Goal: Information Seeking & Learning: Check status

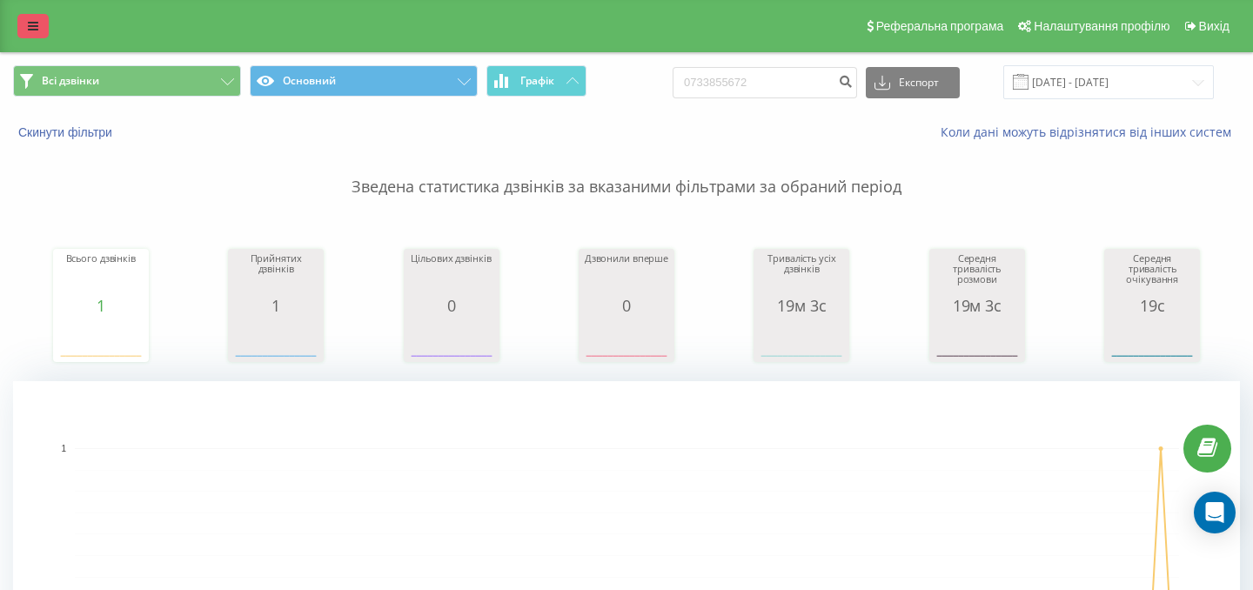
click at [25, 34] on link at bounding box center [32, 26] width 31 height 24
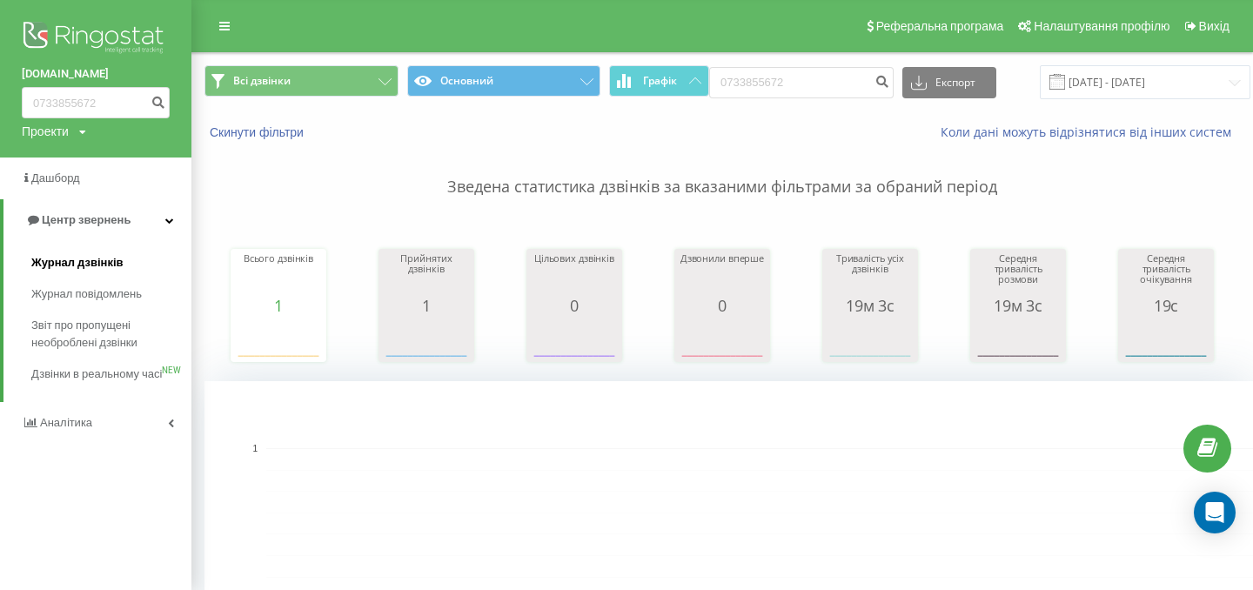
click at [110, 262] on span "Журнал дзвінків" at bounding box center [77, 262] width 92 height 17
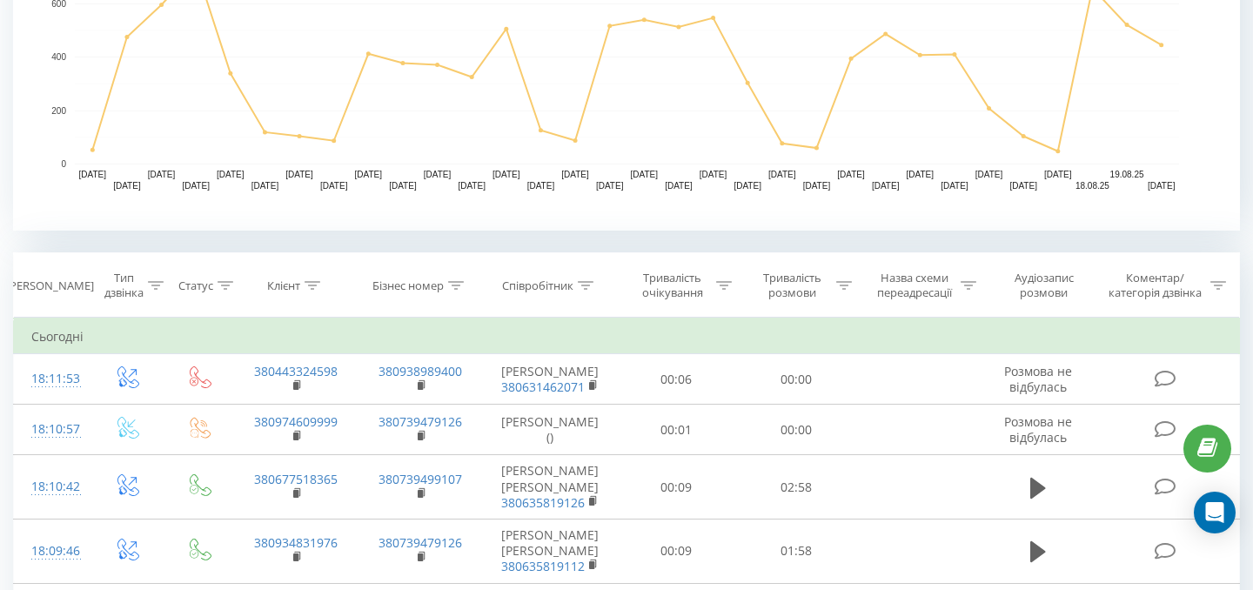
scroll to position [499, 0]
click at [535, 295] on th "Співробітник" at bounding box center [550, 284] width 134 height 64
click at [537, 279] on div "Співробітник" at bounding box center [537, 285] width 71 height 15
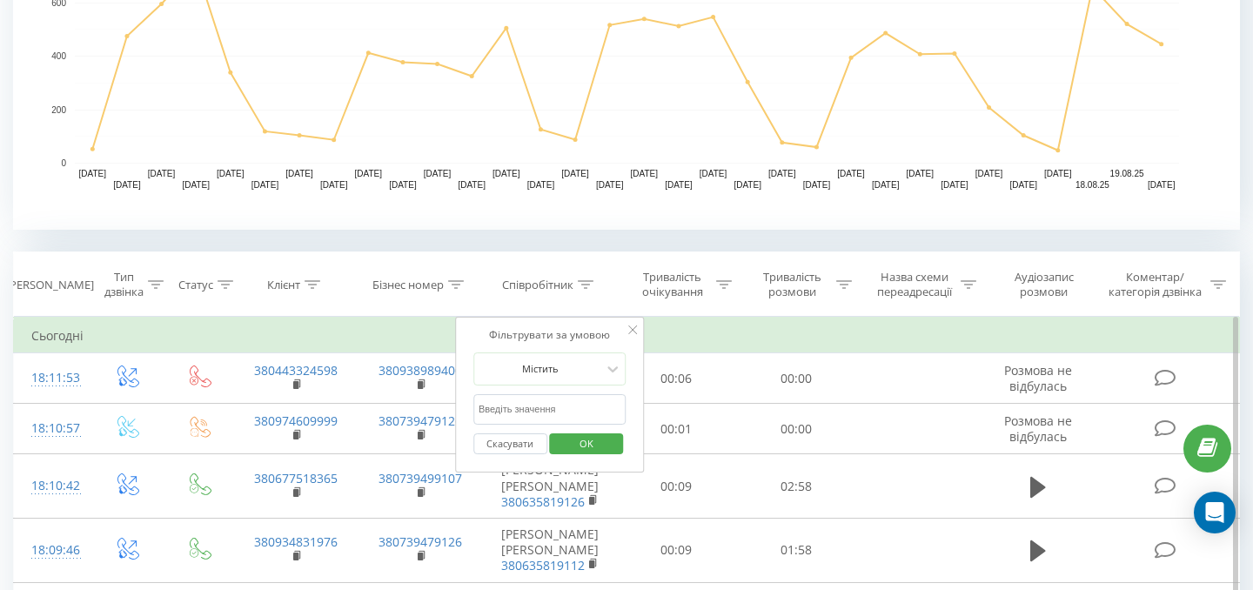
click at [570, 401] on input "text" at bounding box center [549, 409] width 153 height 30
type input "реш"
click at [594, 448] on span "OK" at bounding box center [586, 443] width 49 height 27
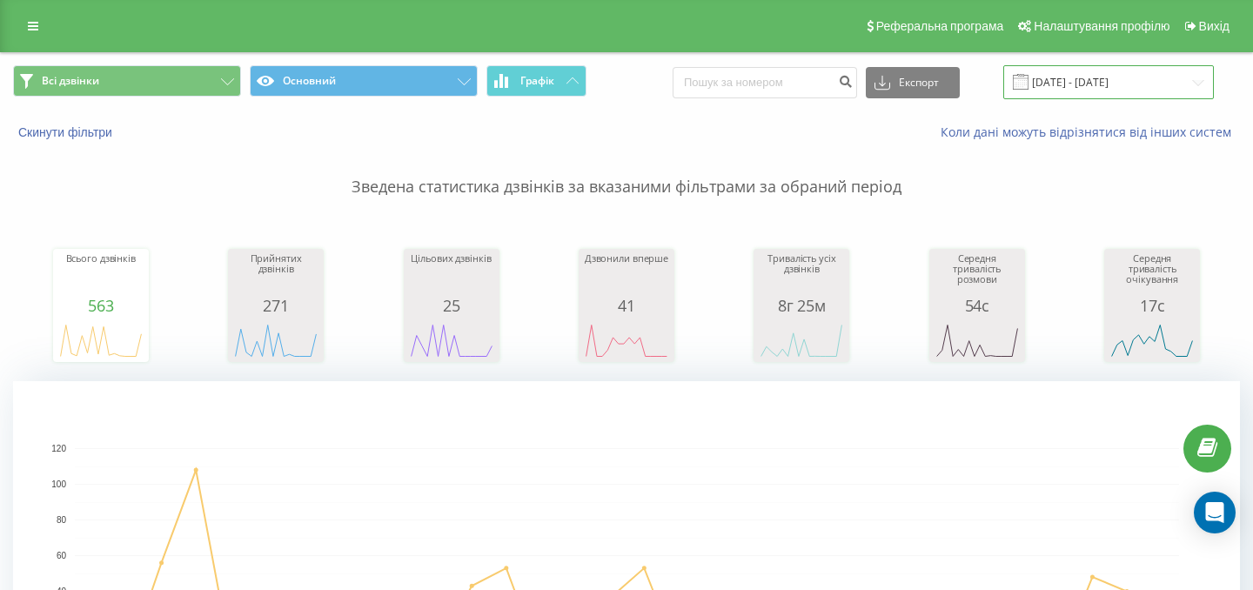
click at [1084, 90] on input "[DATE] - [DATE]" at bounding box center [1108, 82] width 211 height 34
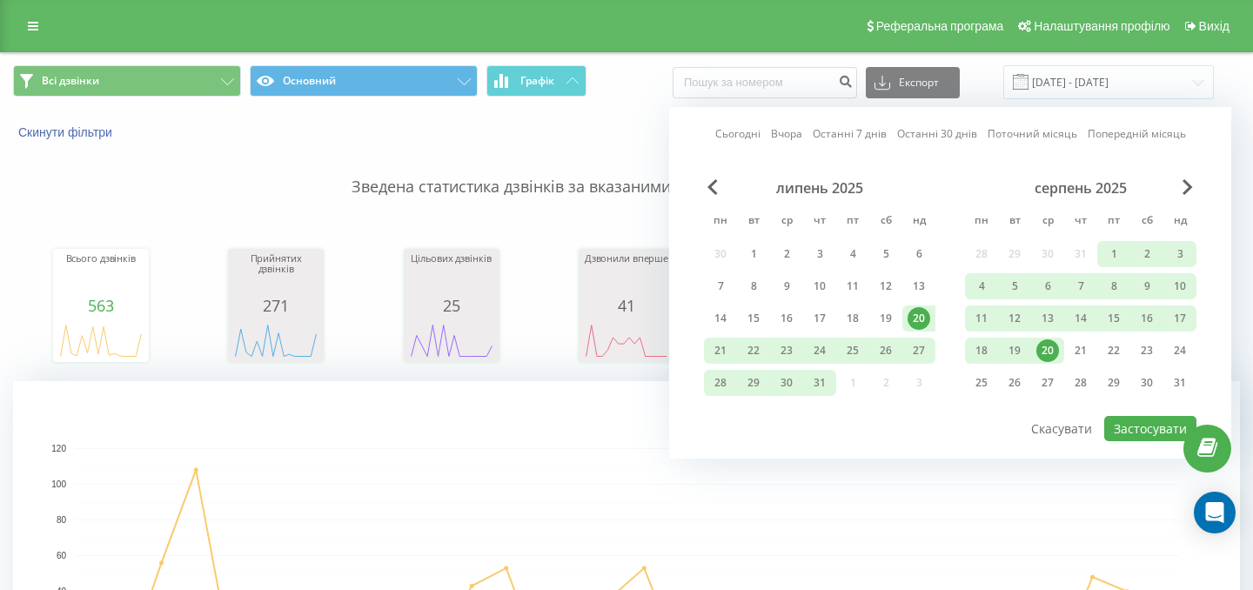
click at [1055, 352] on div "20" at bounding box center [1047, 350] width 23 height 23
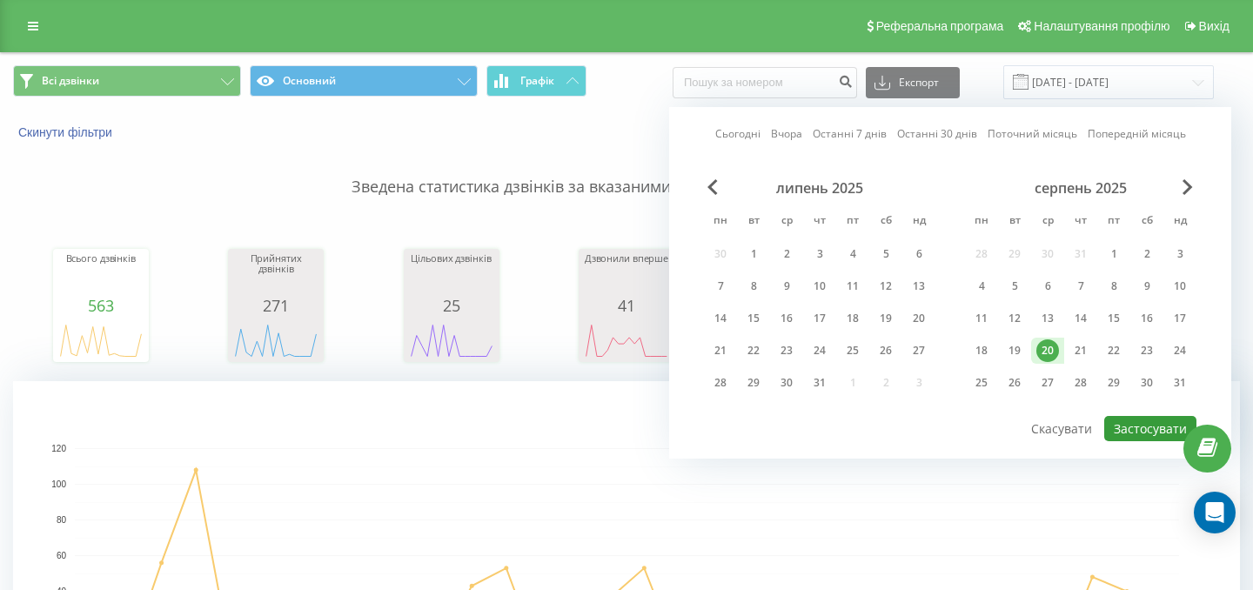
click at [1127, 430] on button "Застосувати" at bounding box center [1150, 428] width 92 height 25
type input "[DATE] - [DATE]"
